Goal: Task Accomplishment & Management: Manage account settings

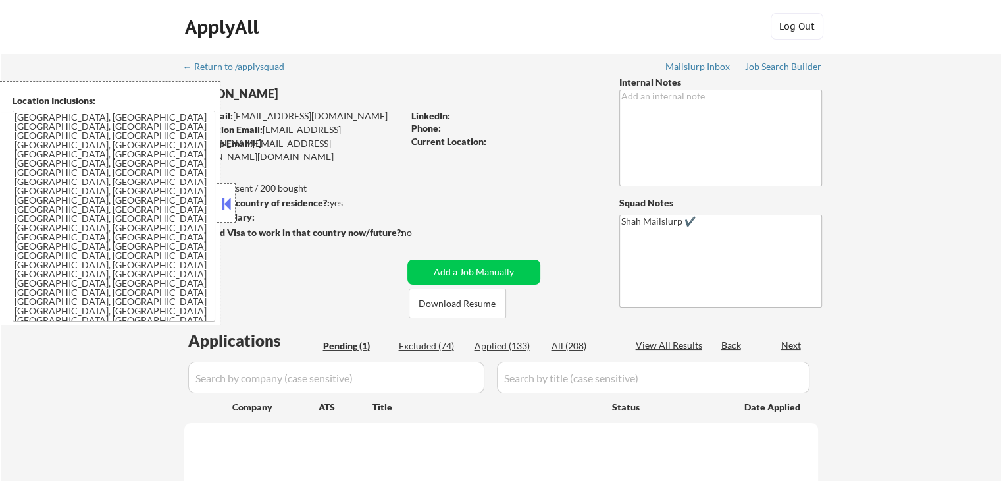
select select ""pending""
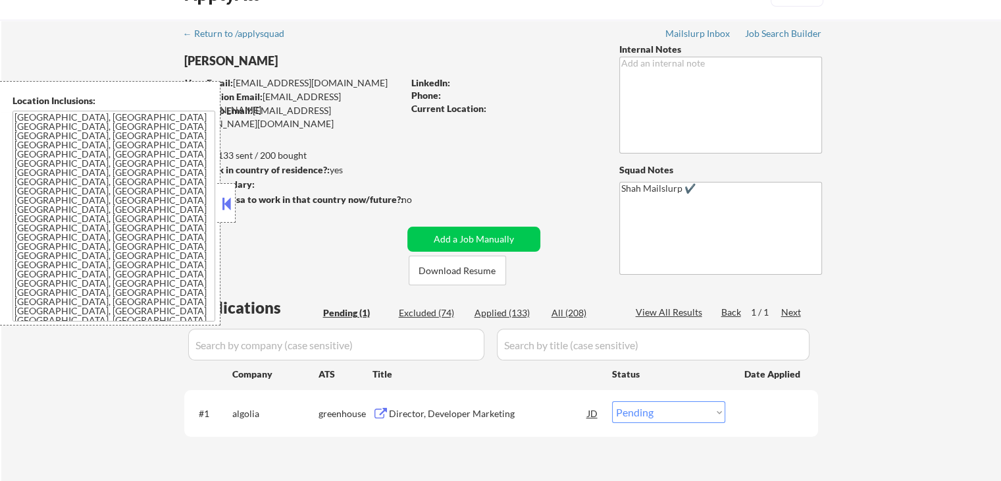
scroll to position [132, 0]
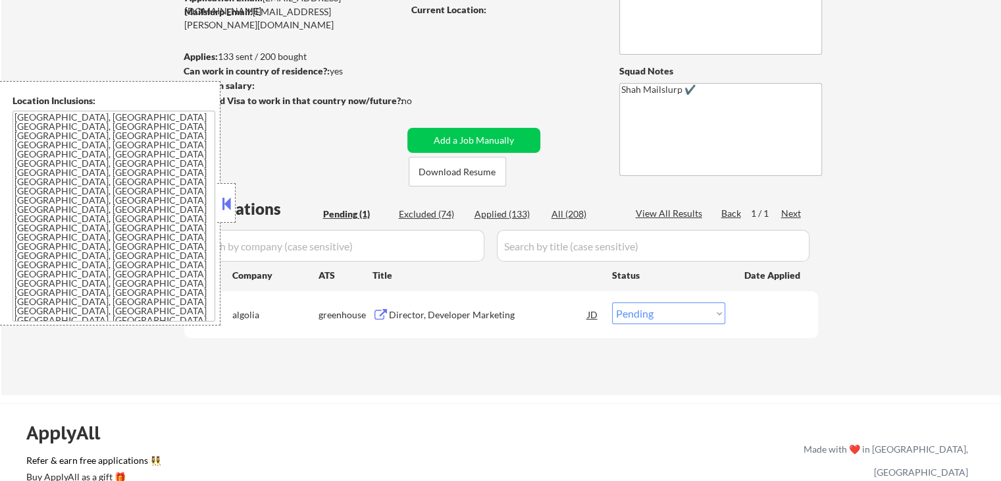
click at [379, 319] on button at bounding box center [381, 315] width 16 height 13
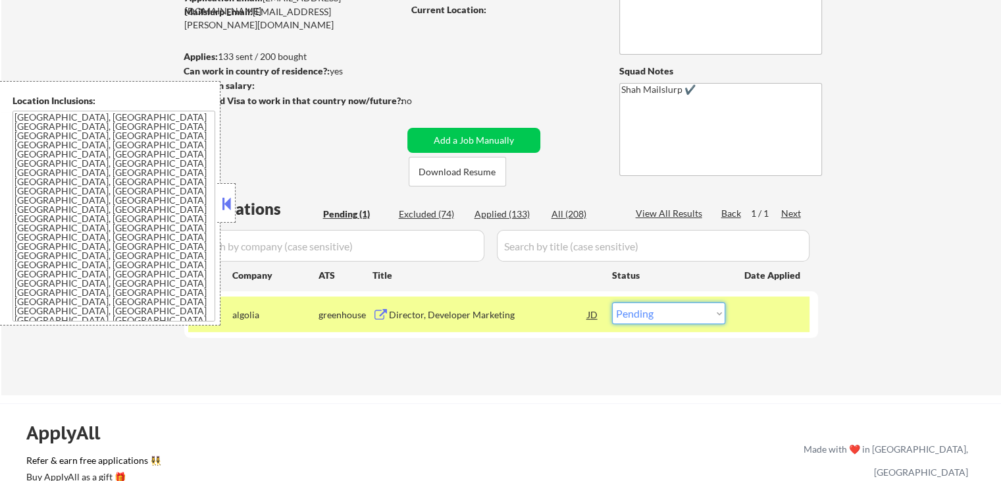
click at [667, 314] on select "Choose an option... Pending Applied Excluded (Questions) Excluded (Expired) Exc…" at bounding box center [668, 313] width 113 height 22
click at [612, 302] on select "Choose an option... Pending Applied Excluded (Questions) Excluded (Expired) Exc…" at bounding box center [668, 313] width 113 height 22
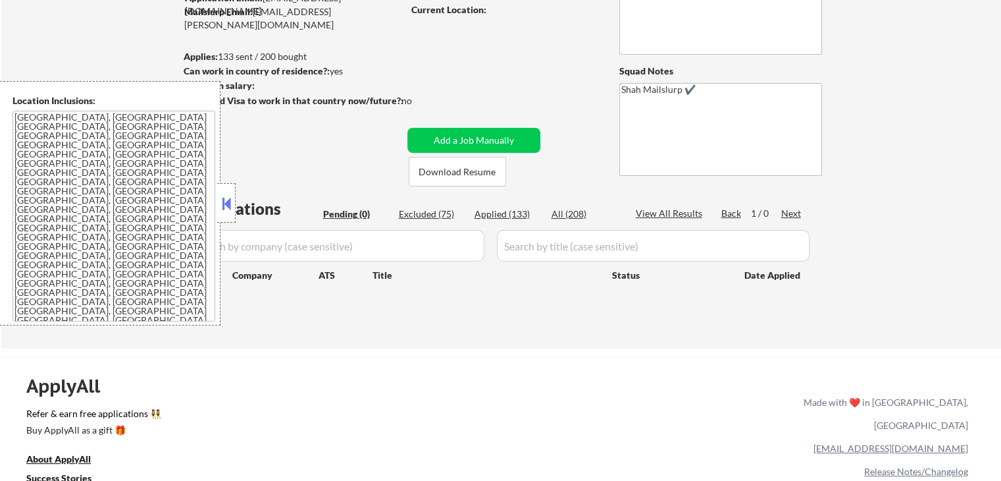
click at [871, 225] on div "← Return to /applysquad Mailslurp Inbox Job Search Builder [PERSON_NAME] User E…" at bounding box center [501, 134] width 1000 height 427
click at [492, 211] on div "Applied (133)" at bounding box center [508, 213] width 66 height 13
select select ""applied""
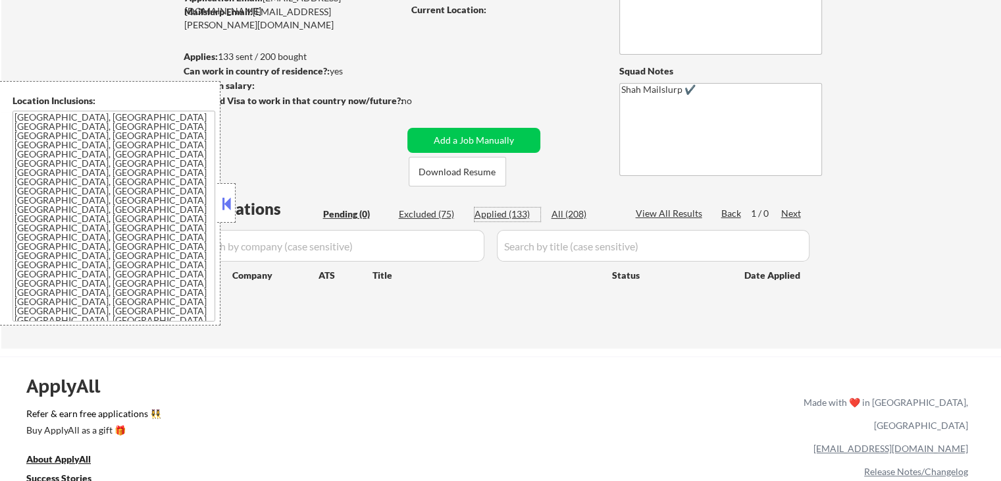
select select ""applied""
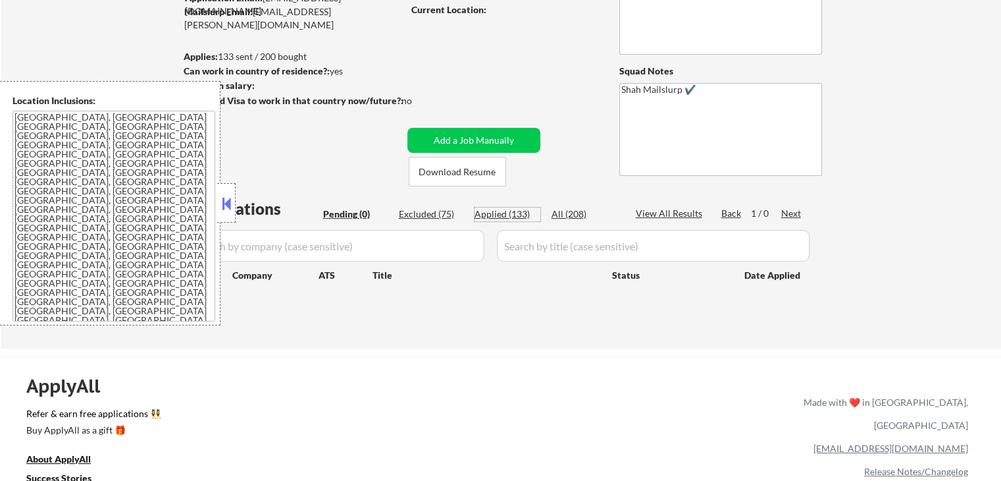
select select ""applied""
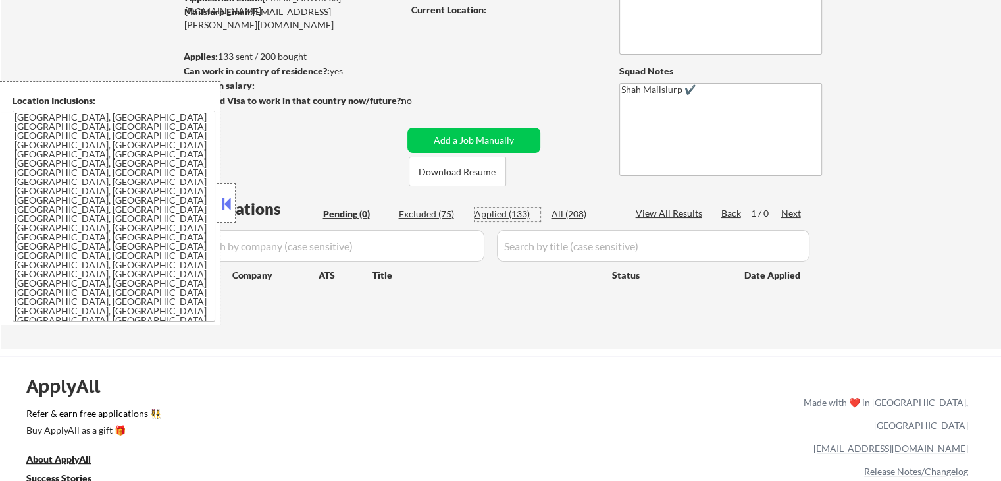
select select ""applied""
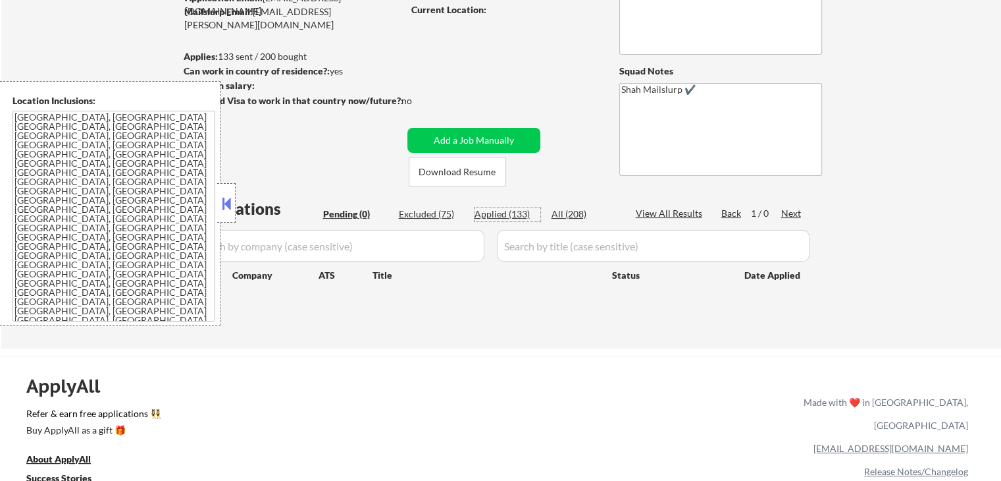
select select ""applied""
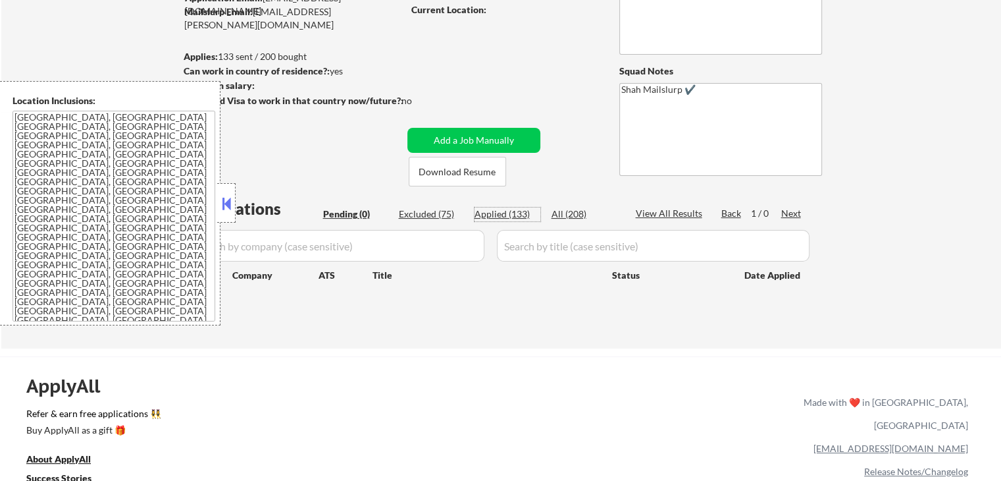
select select ""applied""
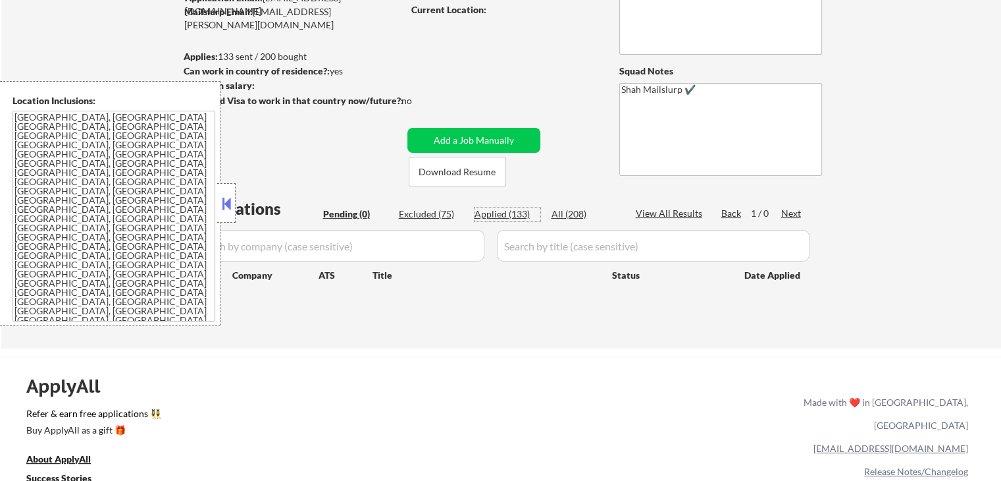
select select ""applied""
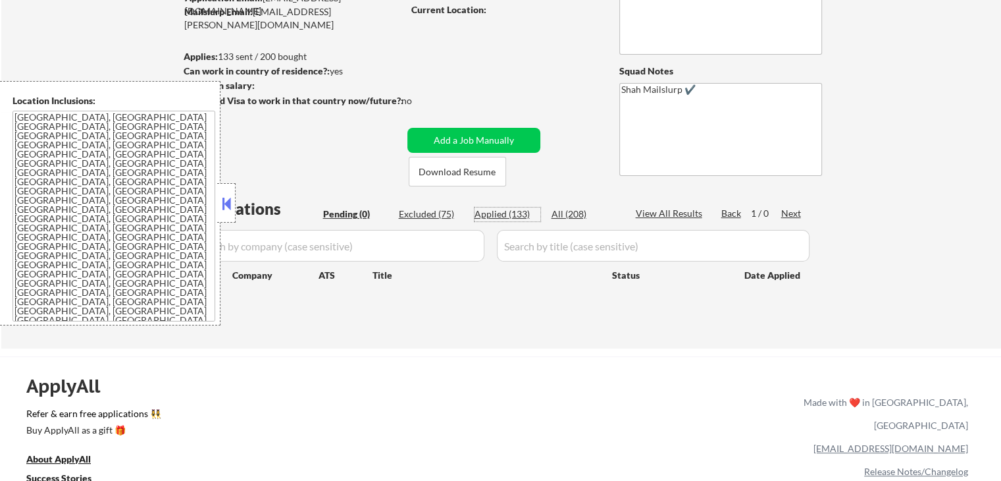
select select ""applied""
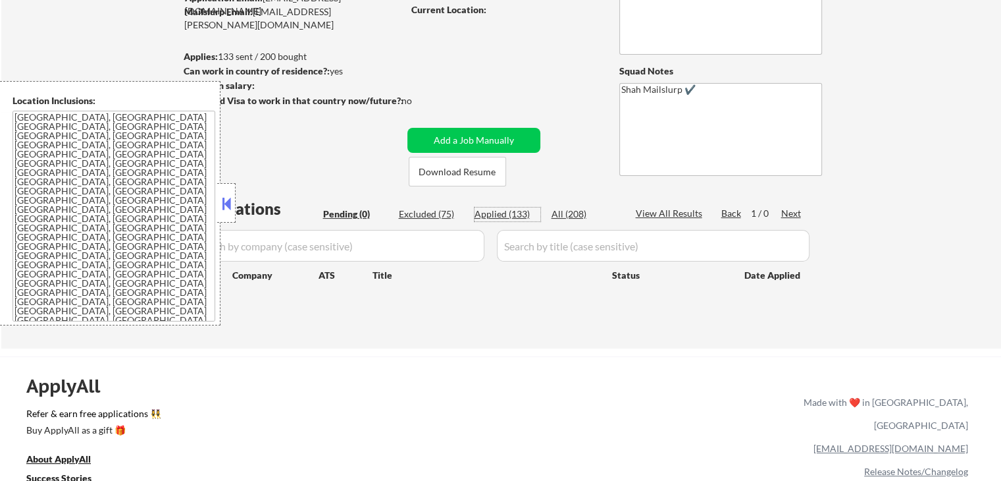
select select ""applied""
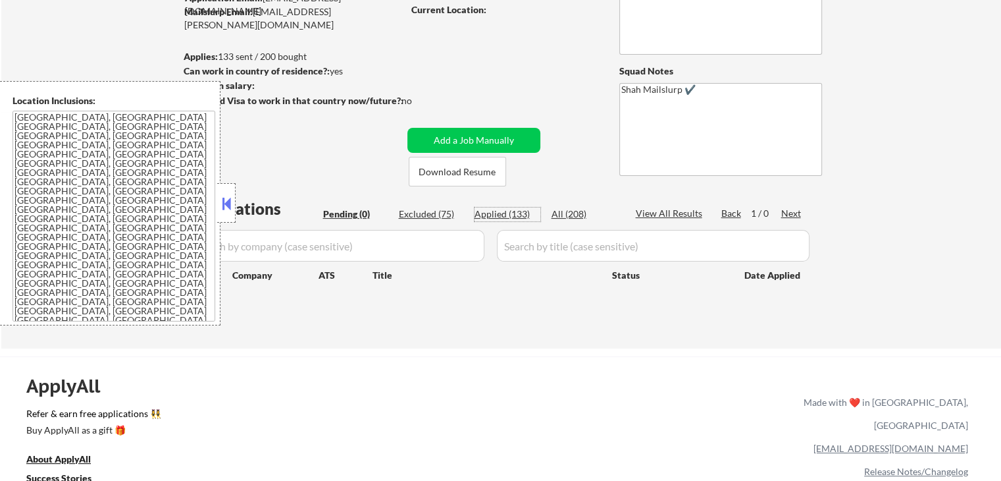
select select ""applied""
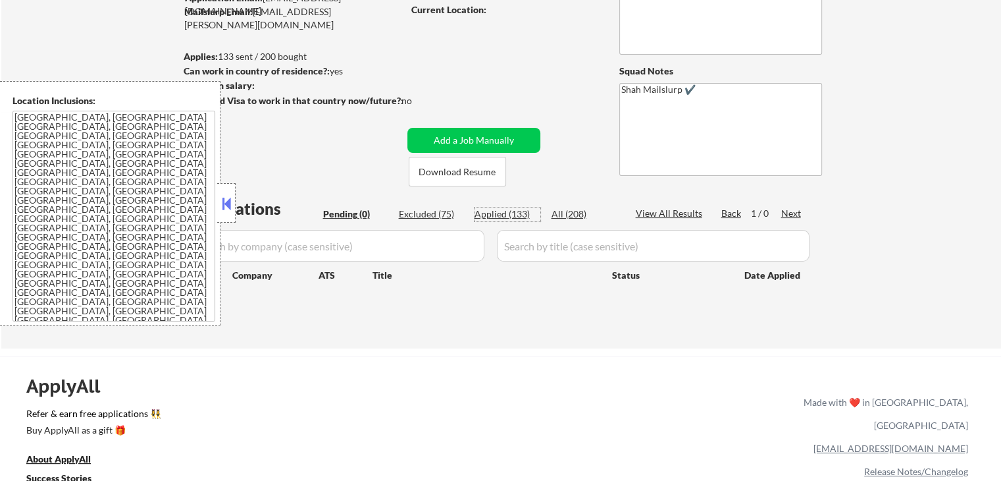
select select ""applied""
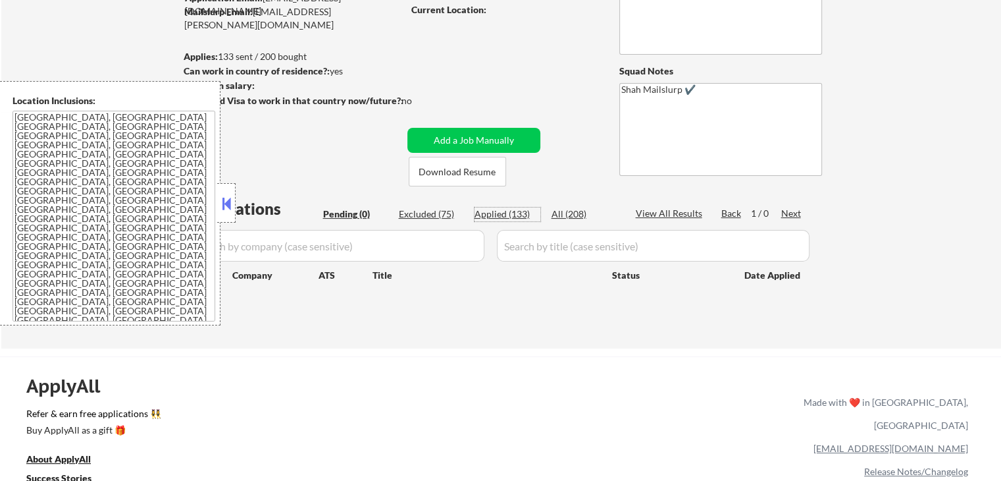
select select ""applied""
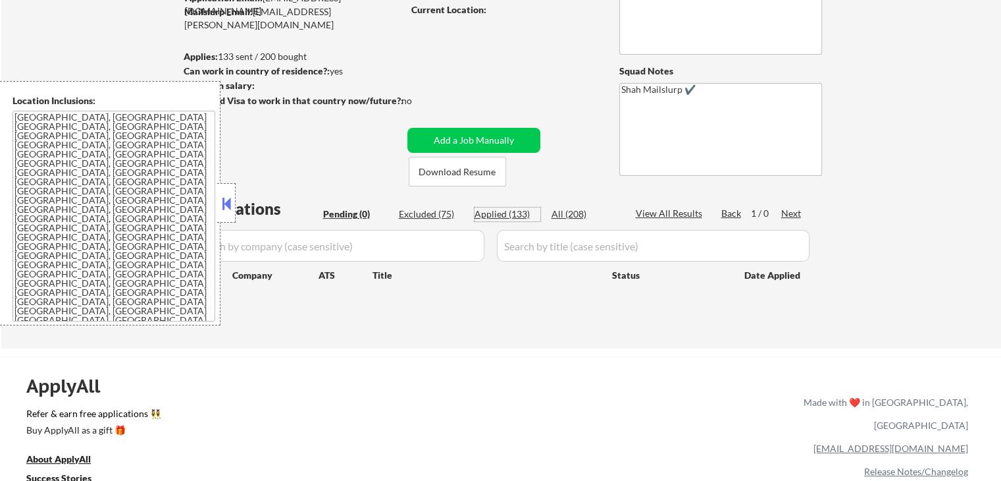
select select ""applied""
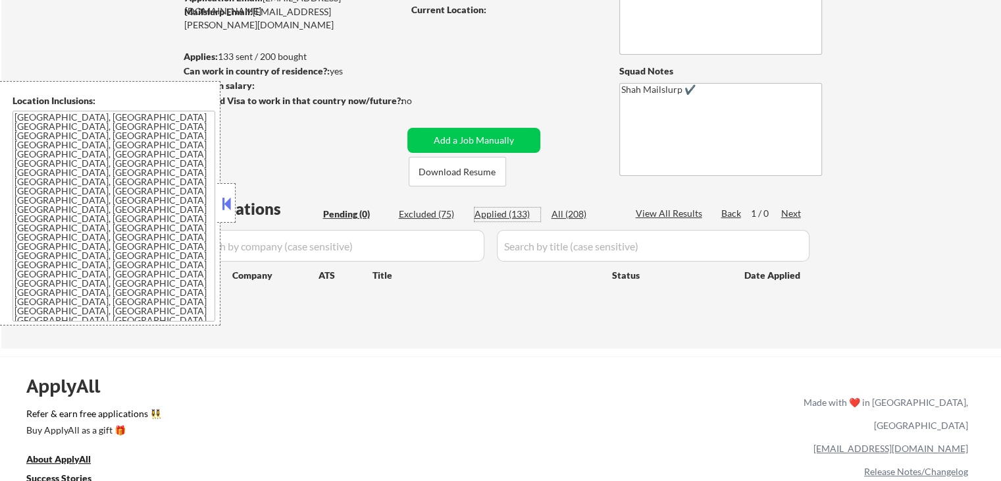
select select ""applied""
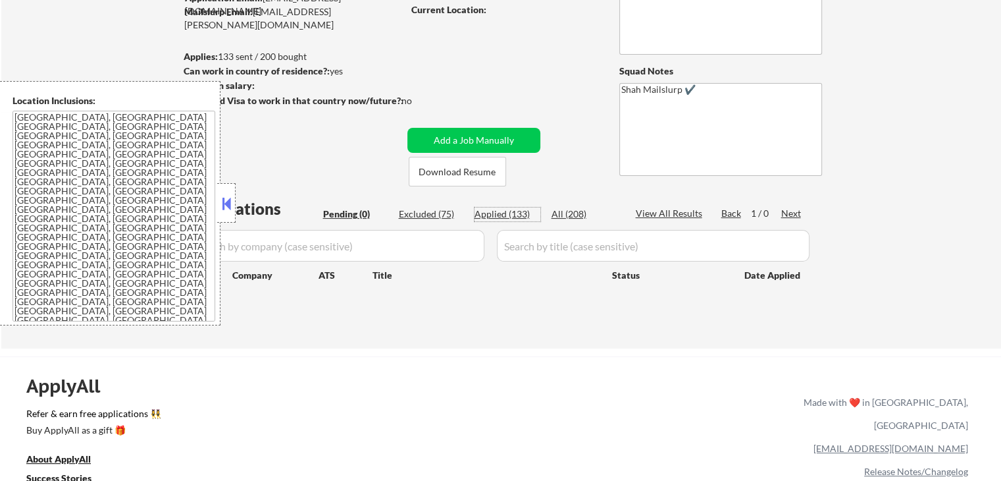
select select ""applied""
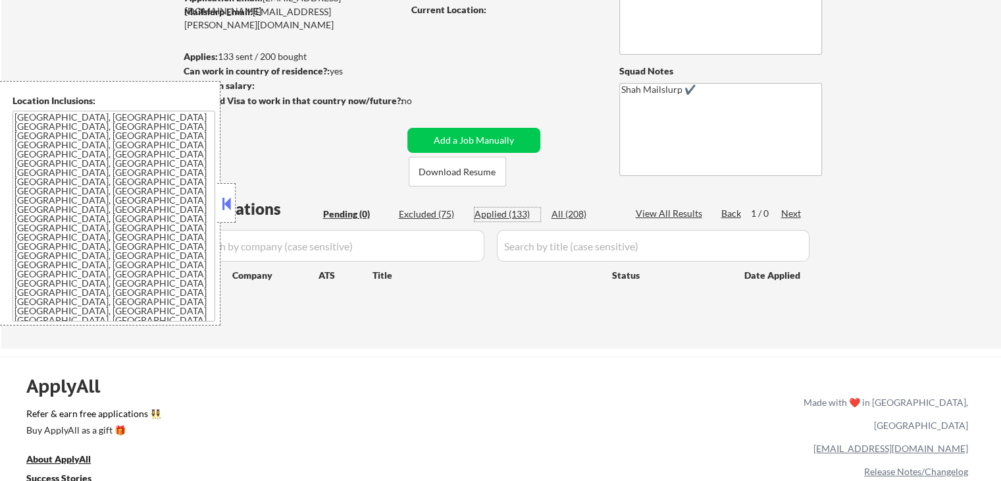
select select ""applied""
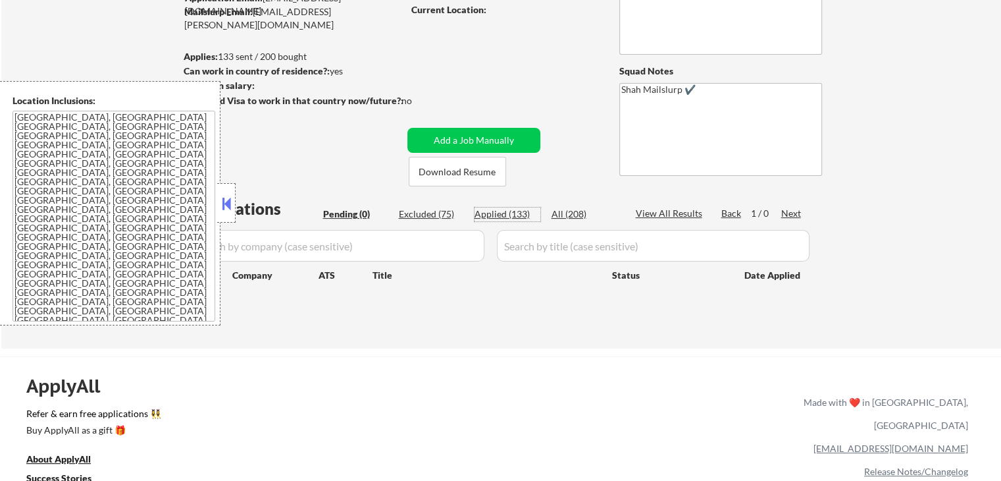
select select ""applied""
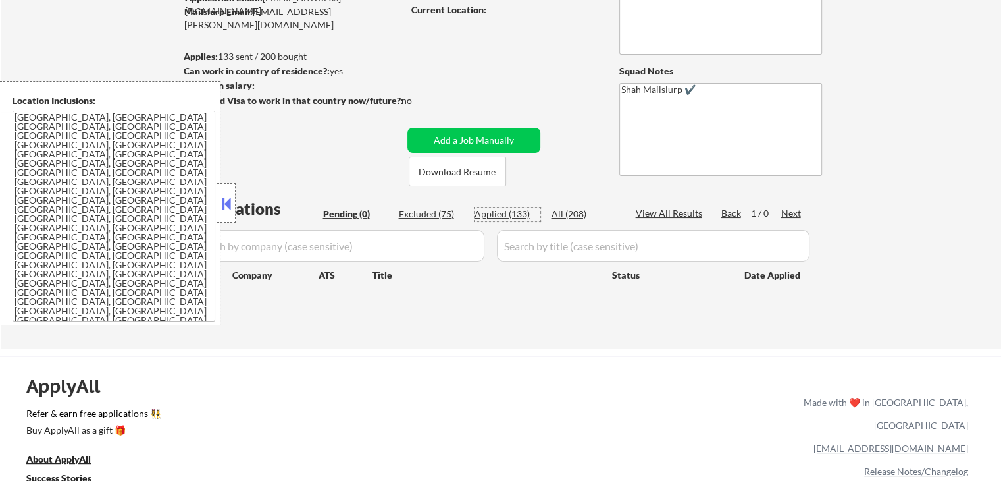
select select ""applied""
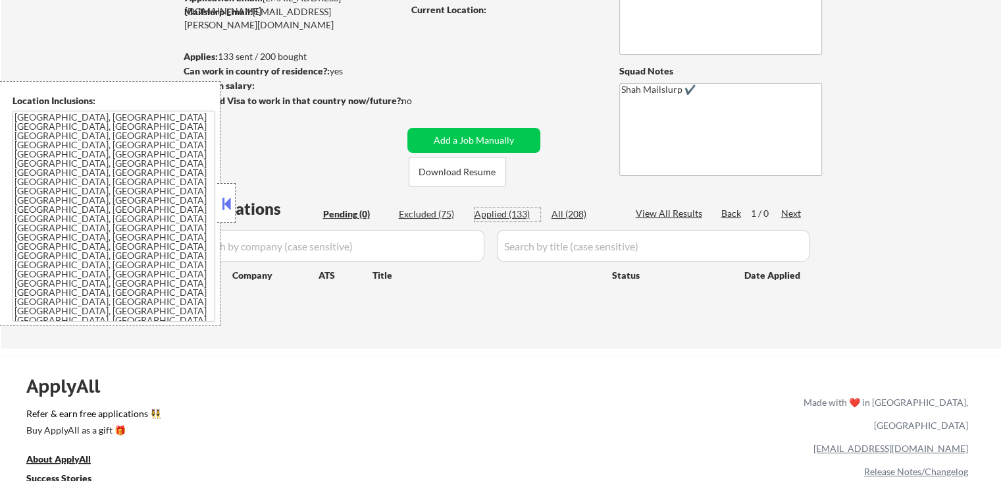
select select ""applied""
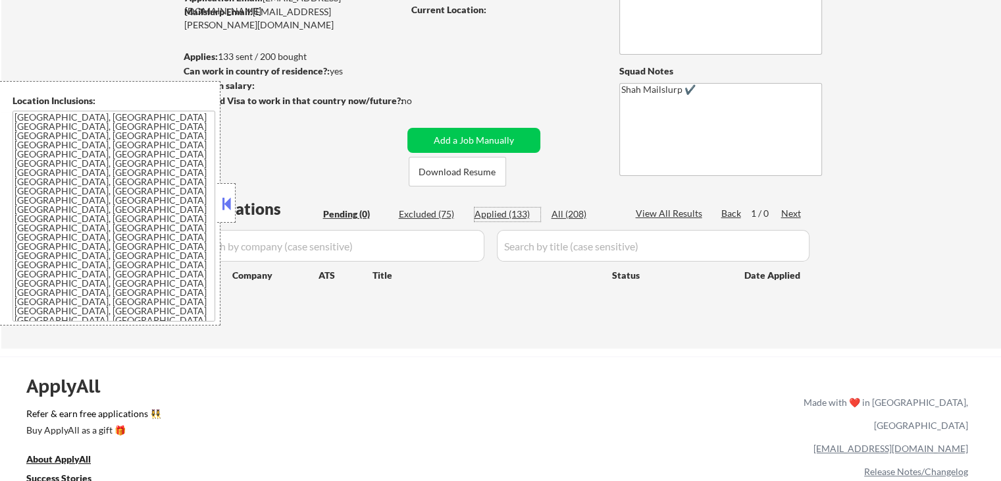
select select ""applied""
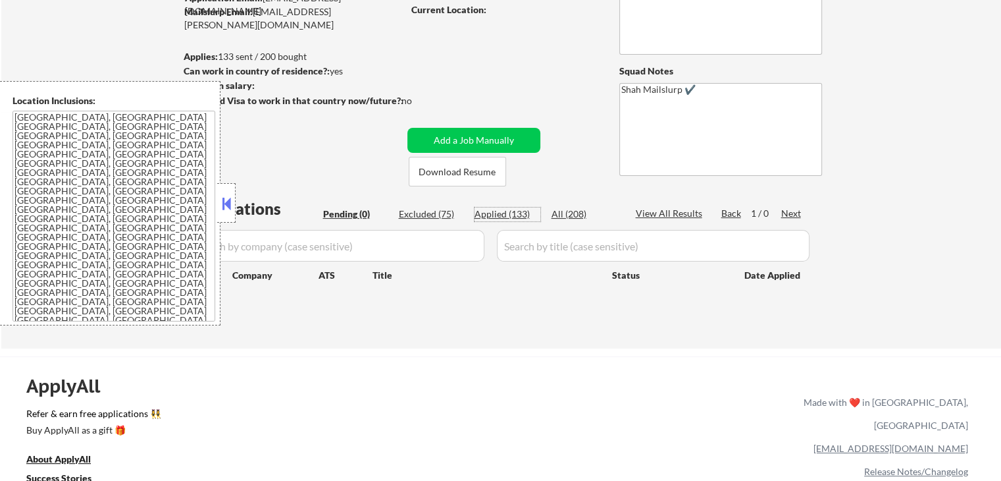
select select ""applied""
